Goal: Download file/media

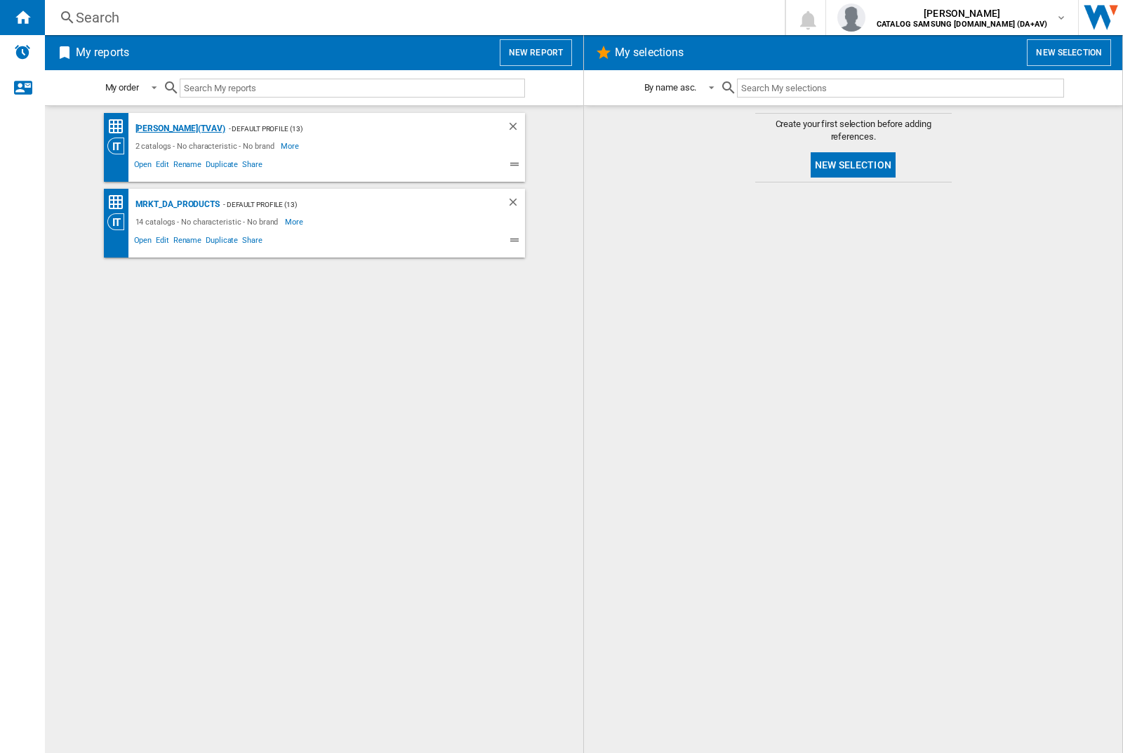
click at [156, 128] on div "[PERSON_NAME](TVAV)" at bounding box center [178, 129] width 93 height 18
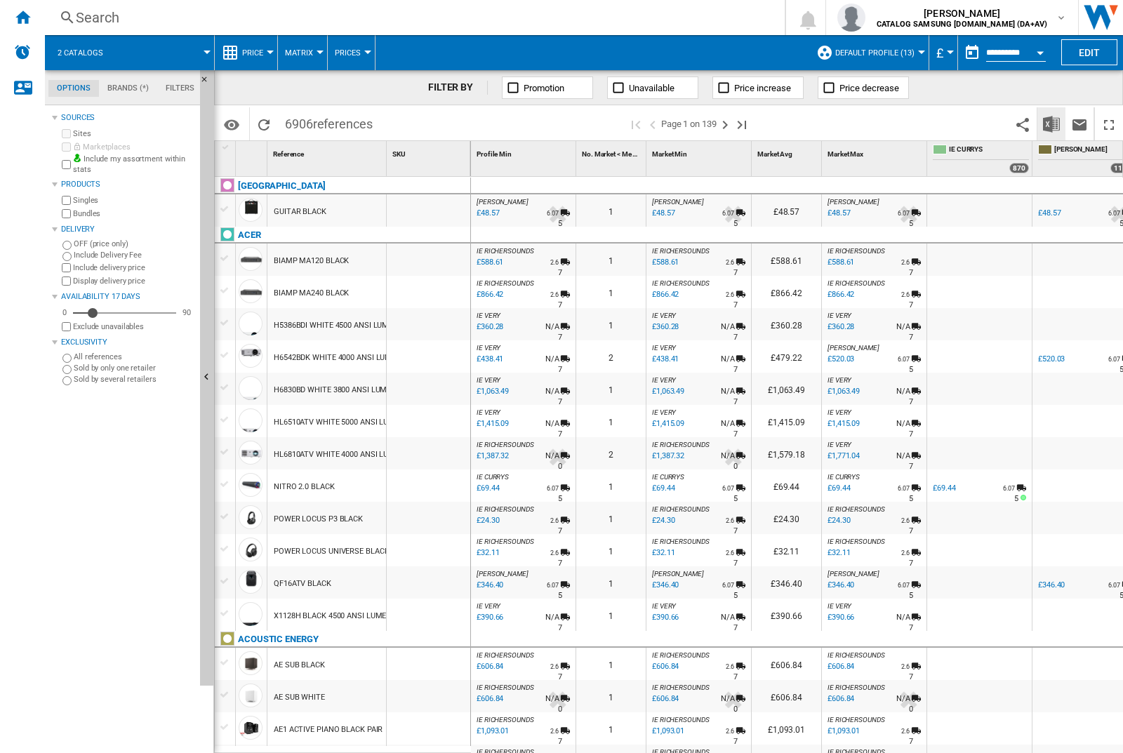
click at [1052, 124] on img "Download in Excel" at bounding box center [1051, 124] width 17 height 17
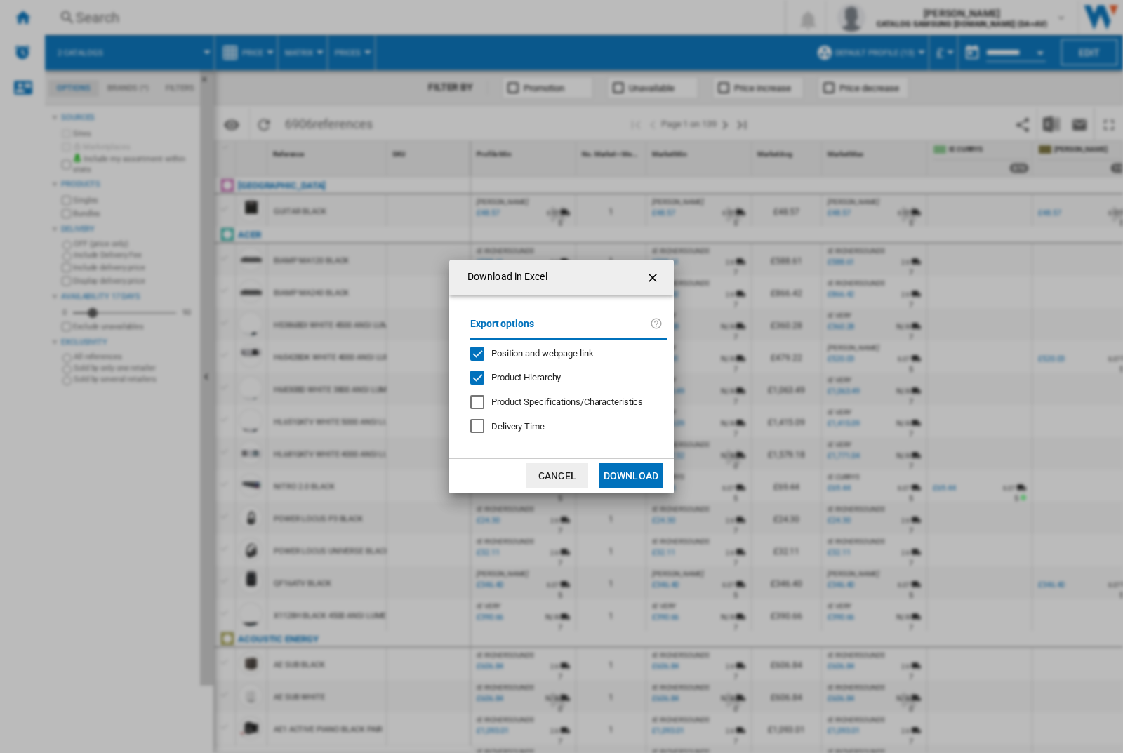
click at [563, 353] on span "Position and webpage link" at bounding box center [542, 353] width 102 height 11
click at [631, 476] on button "Download" at bounding box center [631, 475] width 63 height 25
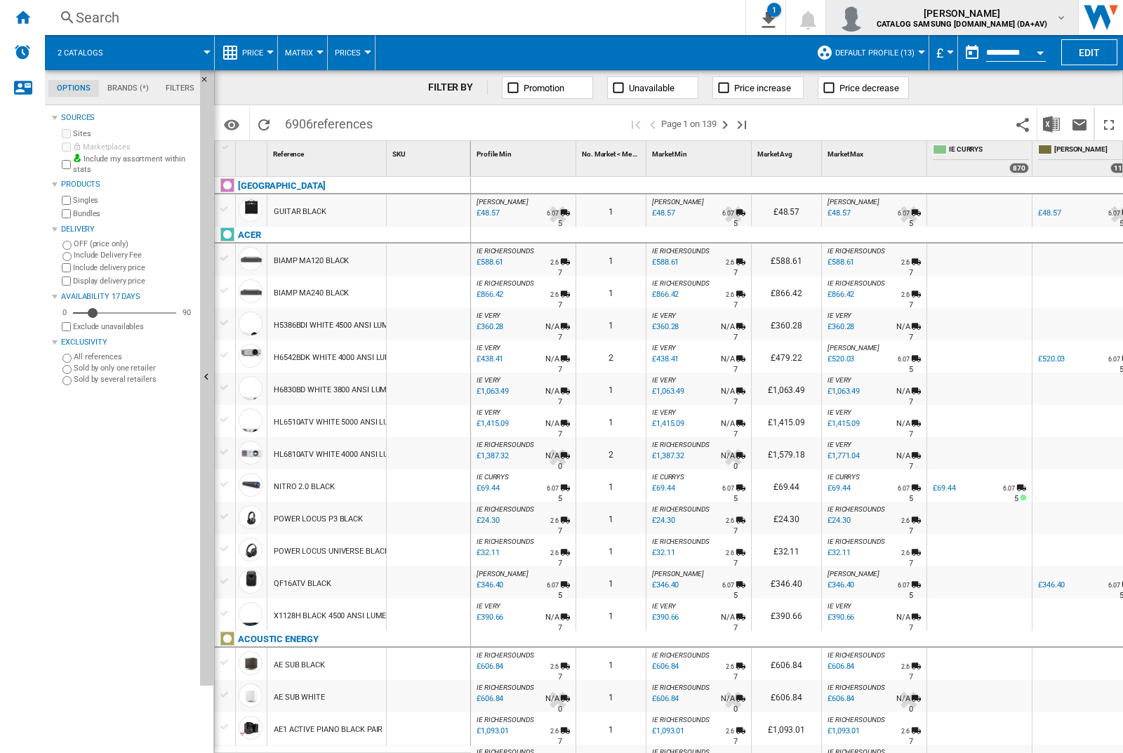
click at [866, 18] on img "button" at bounding box center [852, 18] width 28 height 28
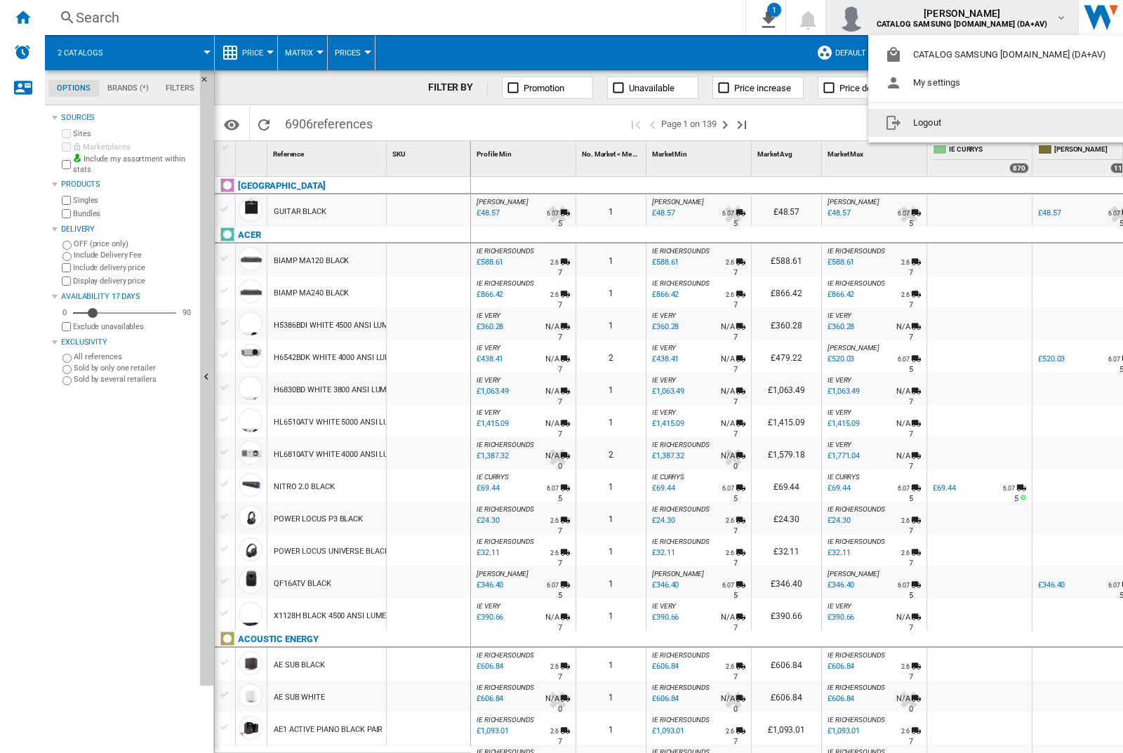
click at [977, 123] on button "Logout" at bounding box center [998, 123] width 260 height 28
